Goal: Task Accomplishment & Management: Manage account settings

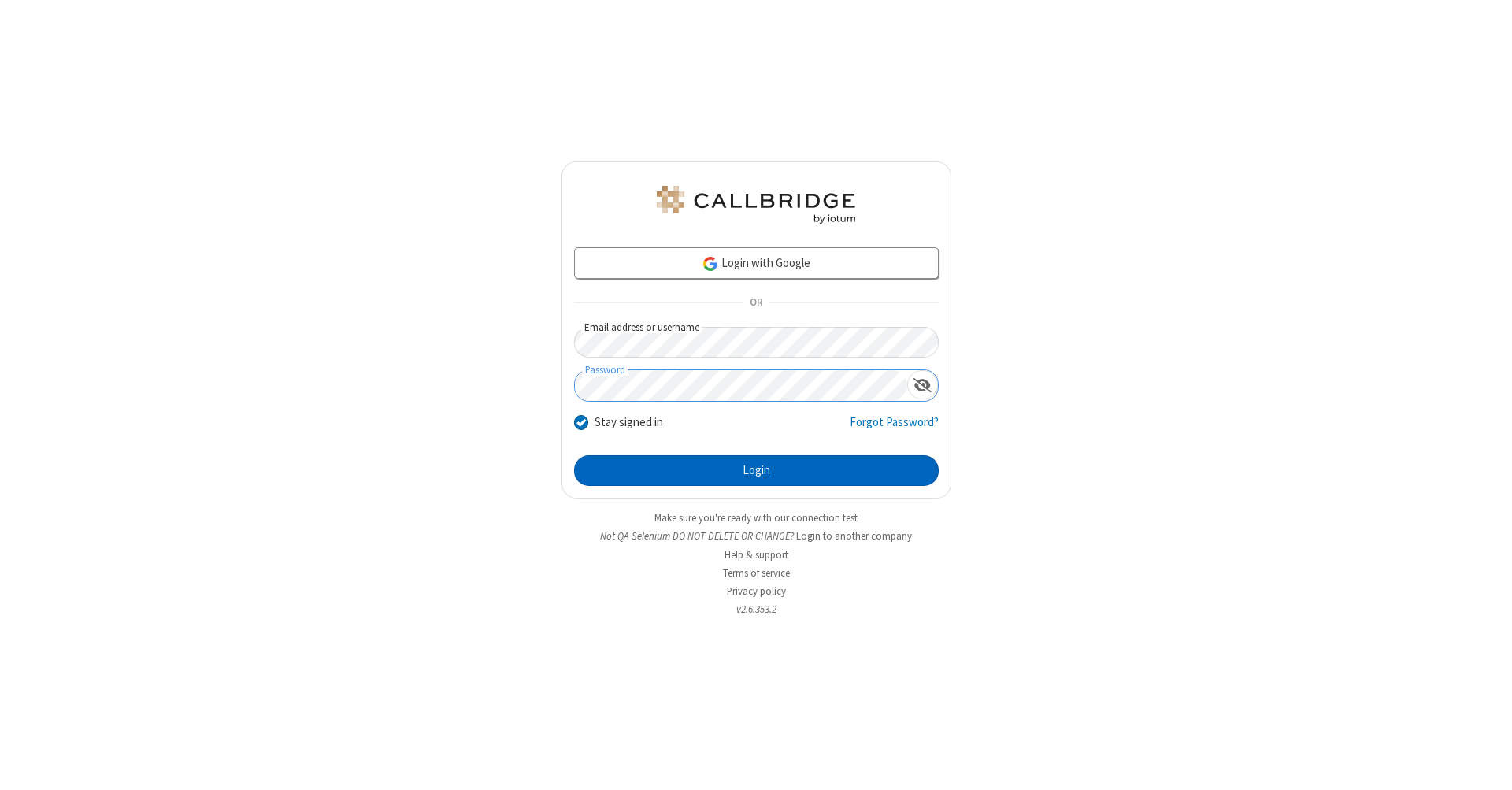
click at [756, 471] on button "Login" at bounding box center [756, 471] width 364 height 31
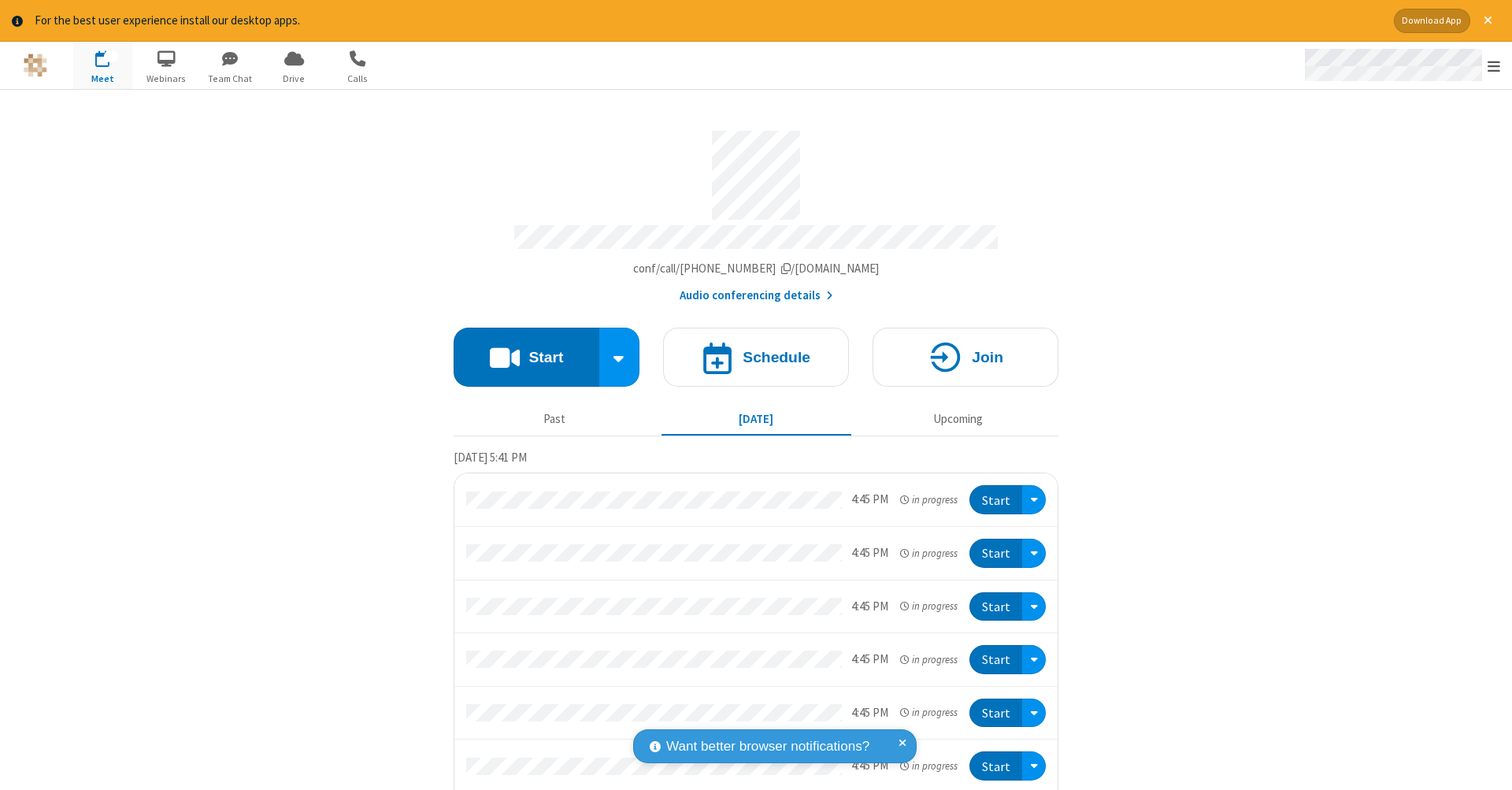
click at [1493, 66] on span "Open menu" at bounding box center [1493, 66] width 13 height 16
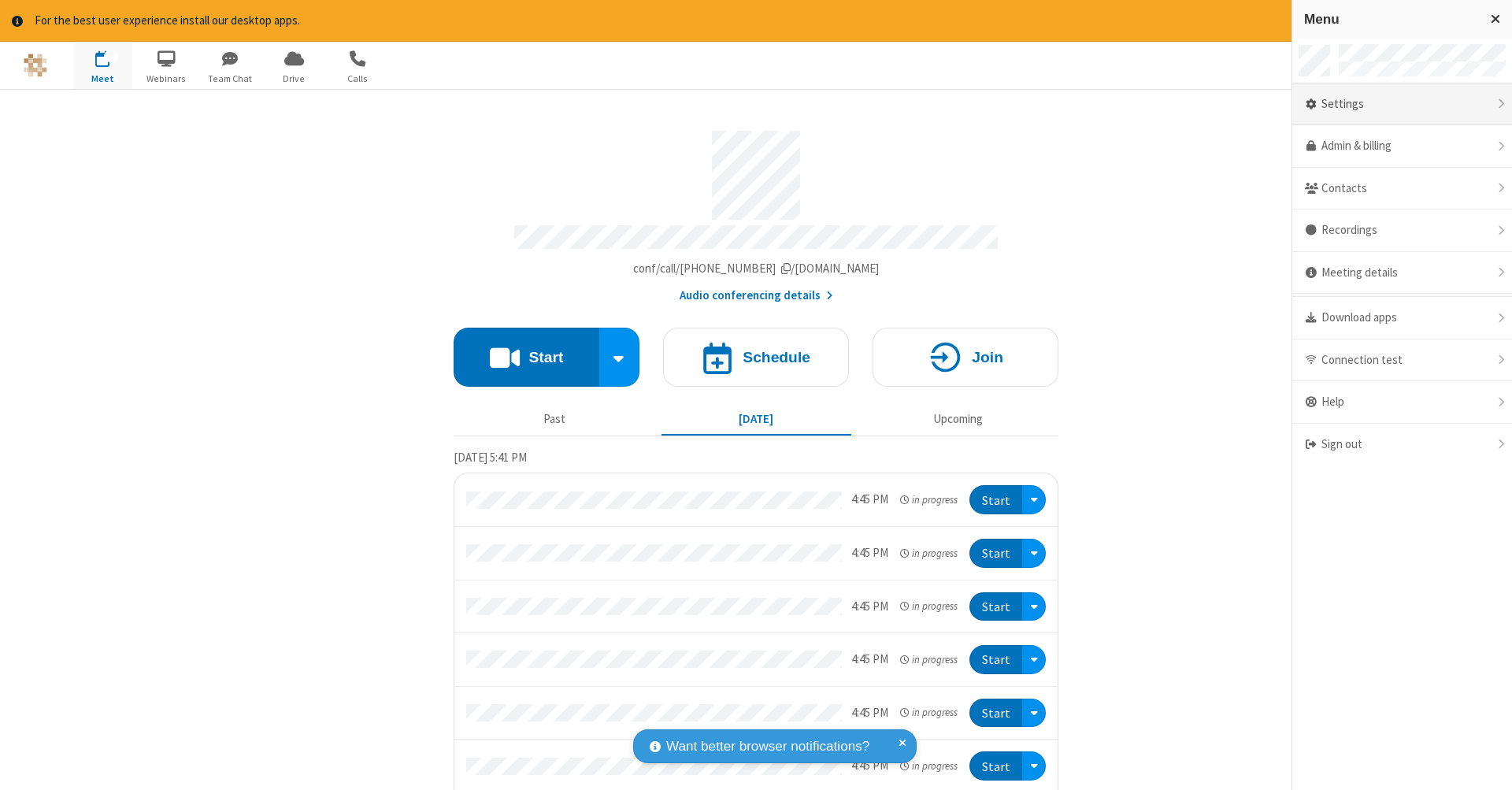
click at [1402, 103] on div "Settings" at bounding box center [1402, 104] width 220 height 42
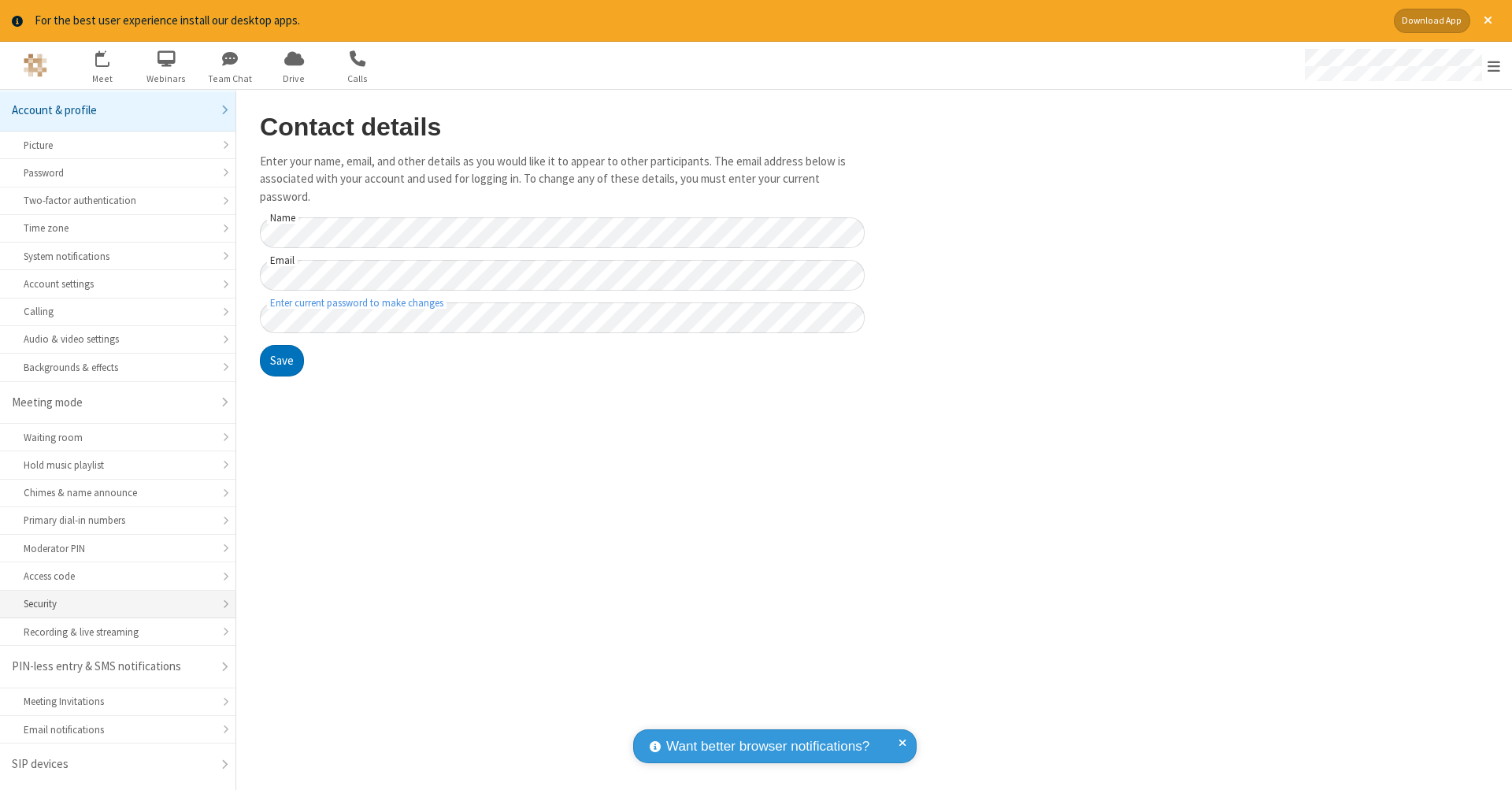
click at [117, 600] on div "Security" at bounding box center [118, 603] width 189 height 15
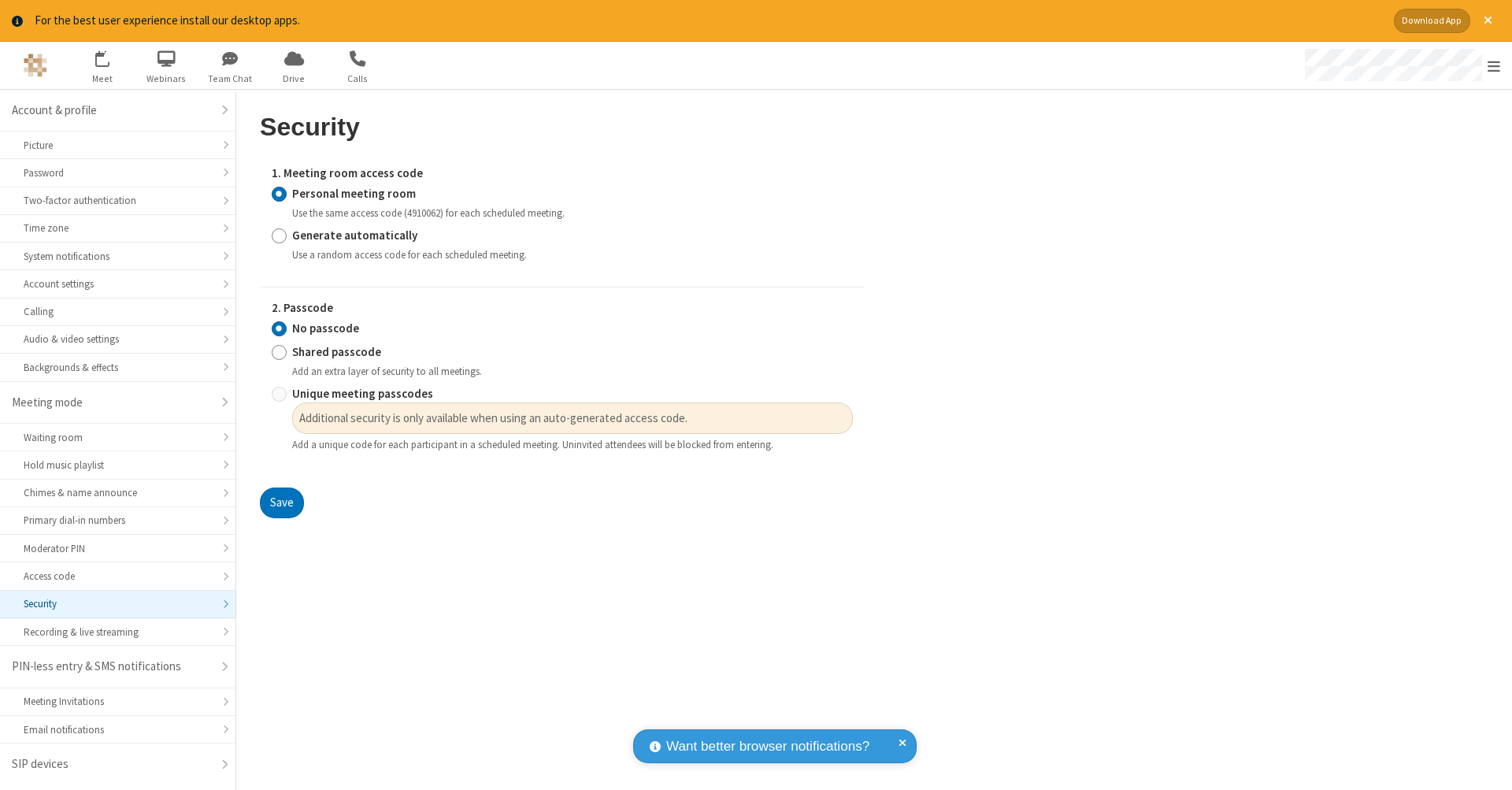
click at [279, 233] on input "Generate automatically" at bounding box center [279, 235] width 15 height 17
radio input "true"
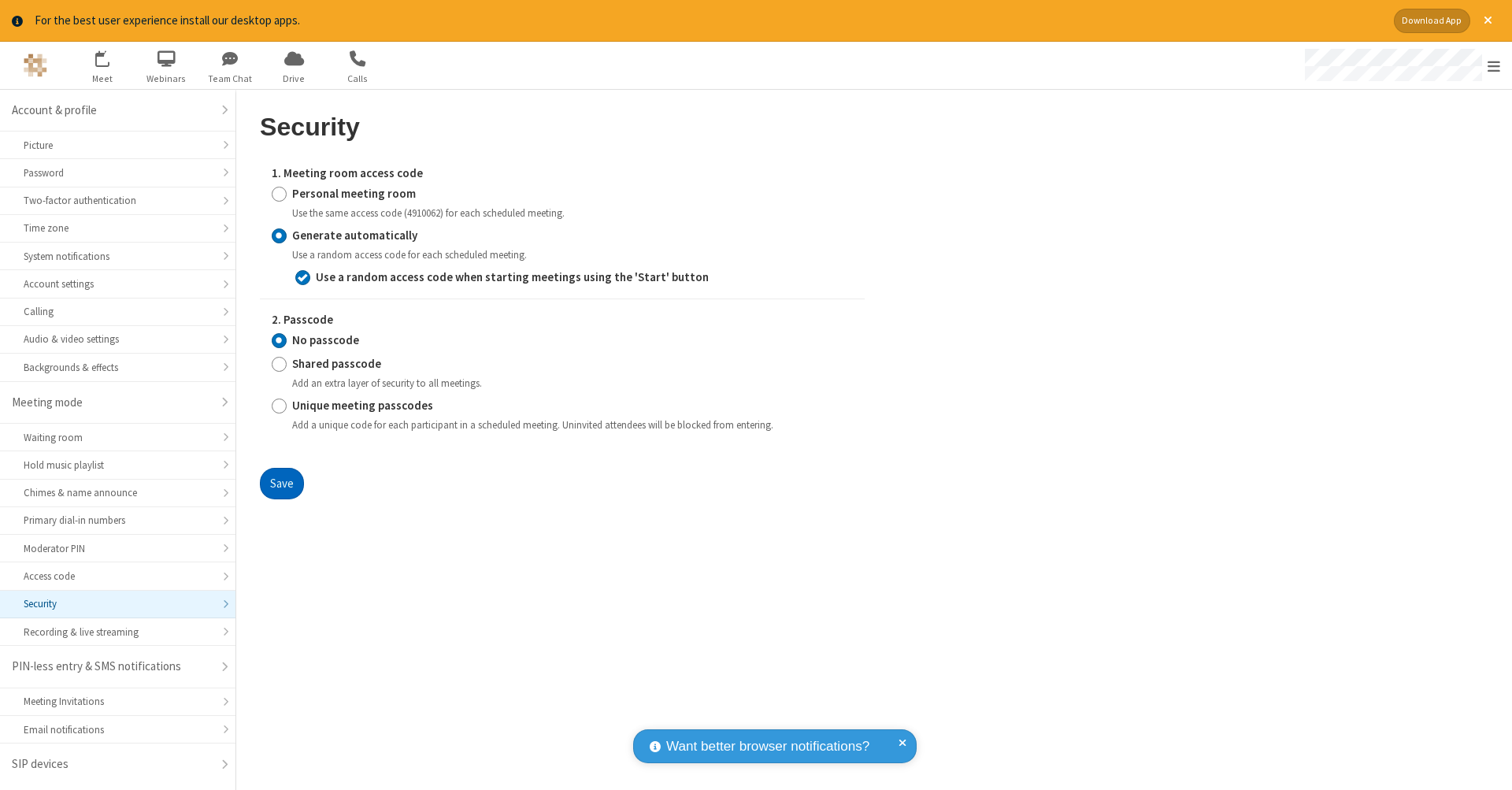
click at [281, 479] on button "Save" at bounding box center [281, 483] width 44 height 31
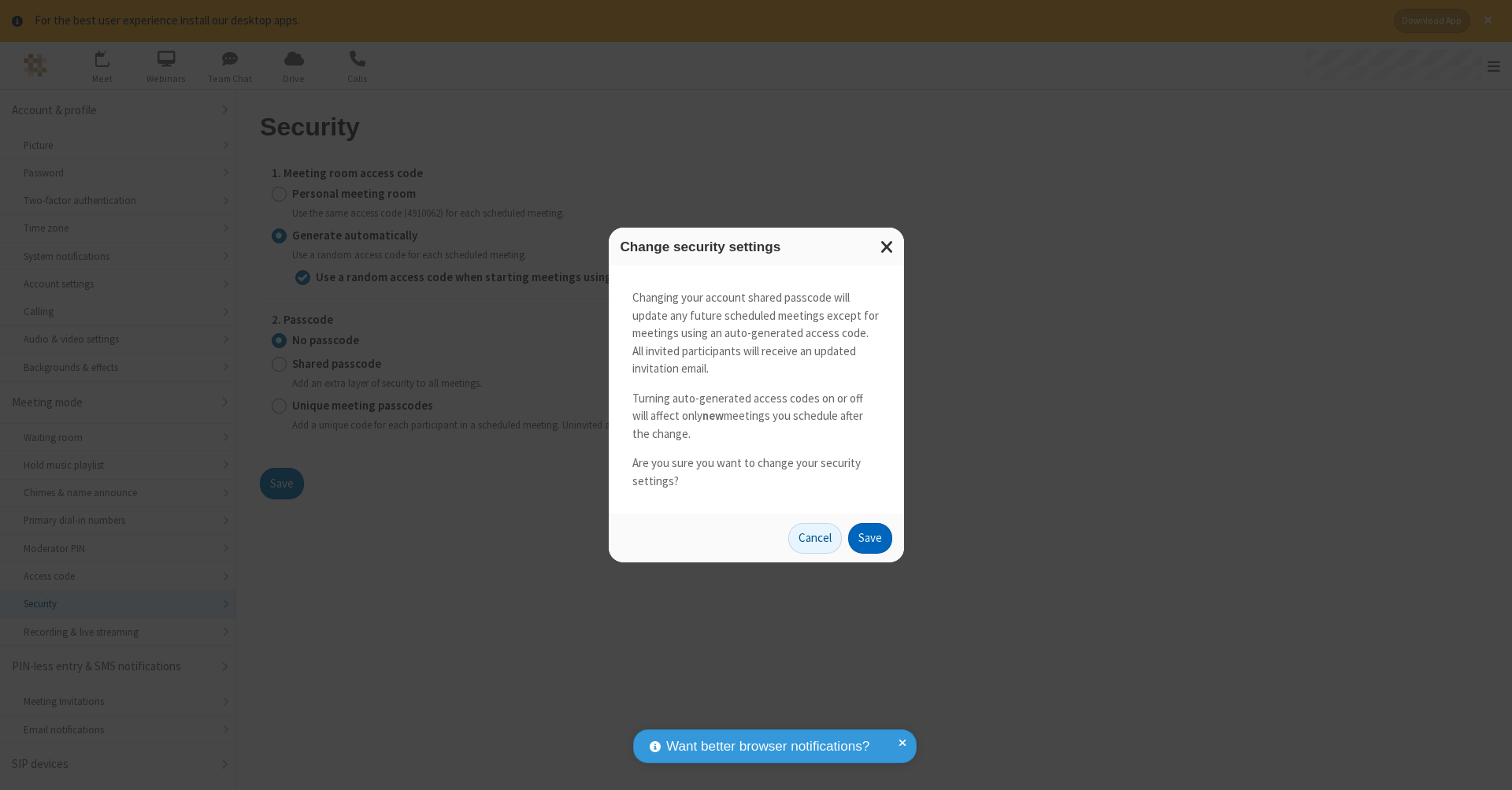
click at [869, 536] on button "Save" at bounding box center [869, 538] width 44 height 31
